Goal: Transaction & Acquisition: Purchase product/service

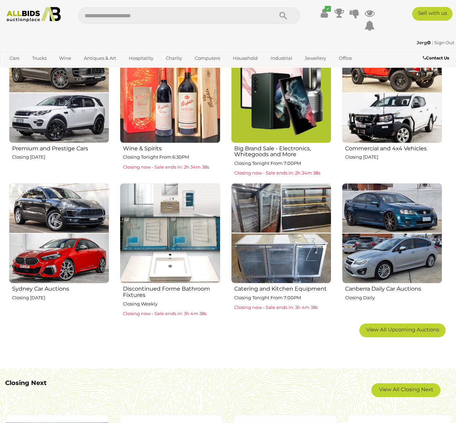
scroll to position [258, 0]
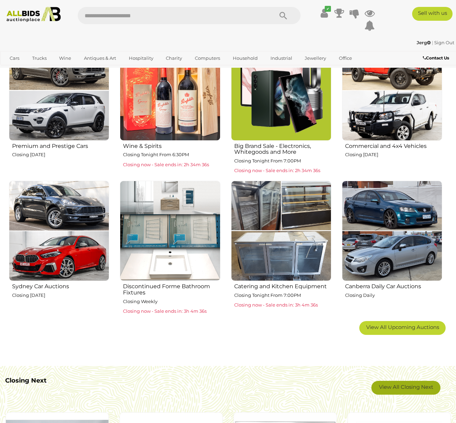
click at [406, 388] on link "View All Closing Next" at bounding box center [405, 388] width 69 height 14
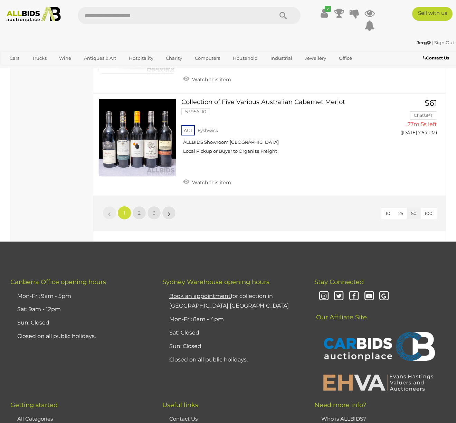
scroll to position [5180, 0]
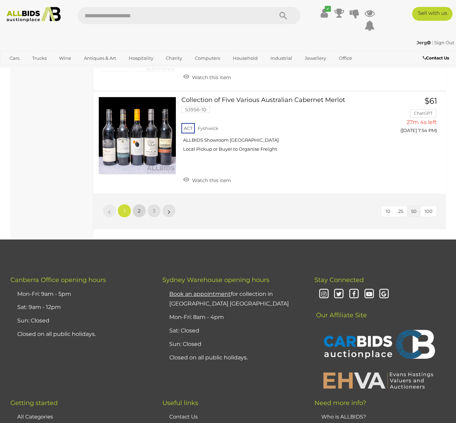
click at [138, 208] on span "2" at bounding box center [139, 211] width 3 height 6
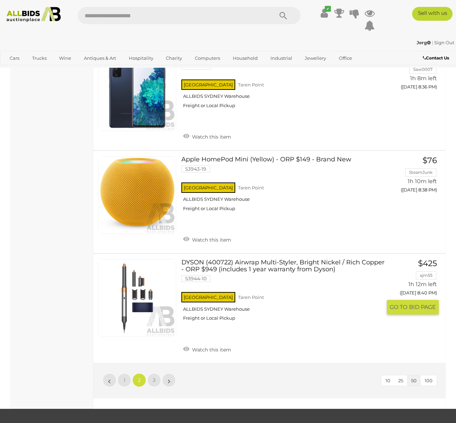
scroll to position [5039, 0]
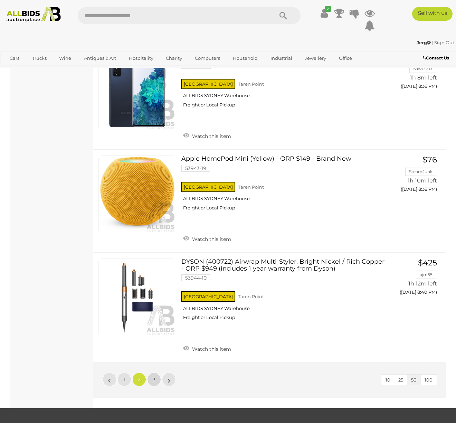
click at [151, 372] on link "3" at bounding box center [154, 379] width 14 height 14
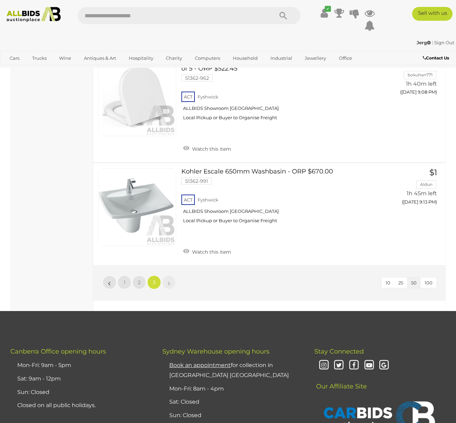
scroll to position [902, 0]
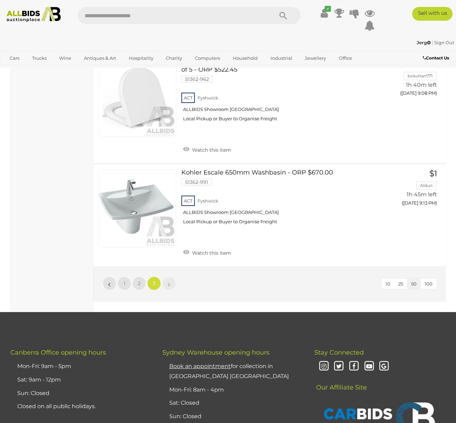
click at [129, 15] on input "text" at bounding box center [172, 15] width 189 height 17
type input "********"
drag, startPoint x: 129, startPoint y: 15, endPoint x: 283, endPoint y: 15, distance: 154.0
click at [283, 15] on icon "Search" at bounding box center [283, 16] width 8 height 10
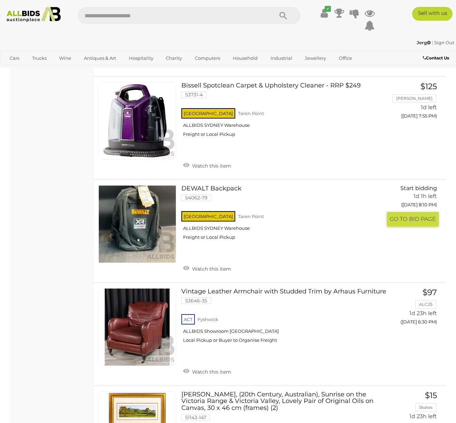
scroll to position [1203, 0]
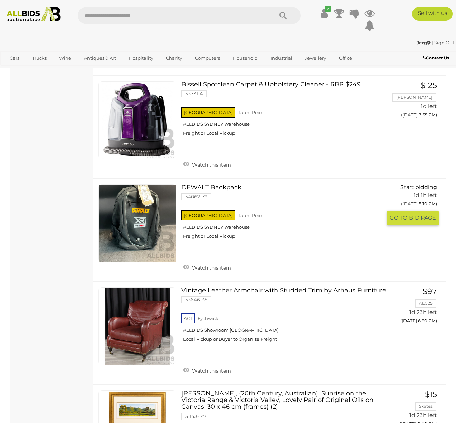
click at [144, 196] on link at bounding box center [137, 223] width 78 height 78
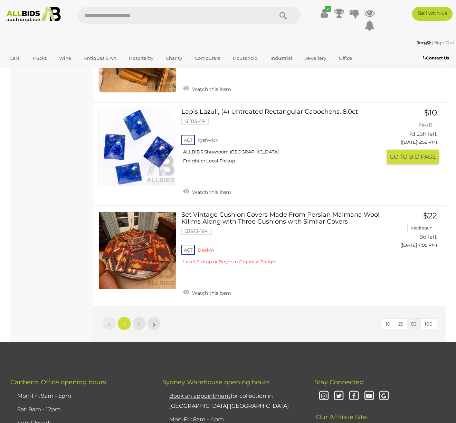
scroll to position [5045, 0]
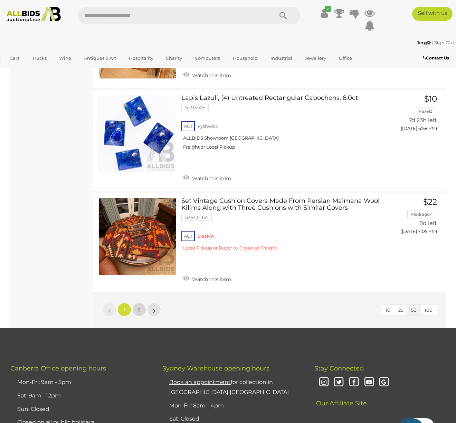
click at [138, 306] on span "2" at bounding box center [139, 309] width 3 height 6
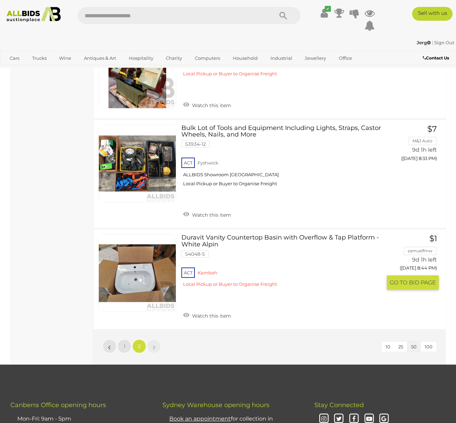
scroll to position [2311, 0]
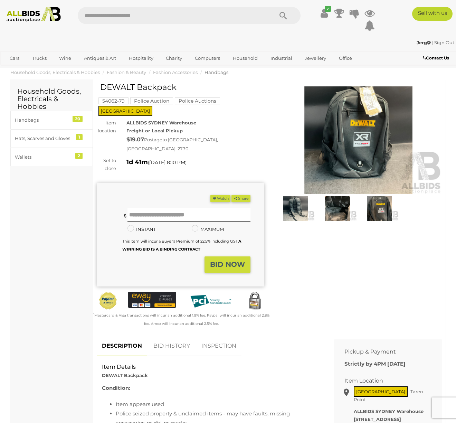
click at [293, 206] on img at bounding box center [295, 208] width 38 height 25
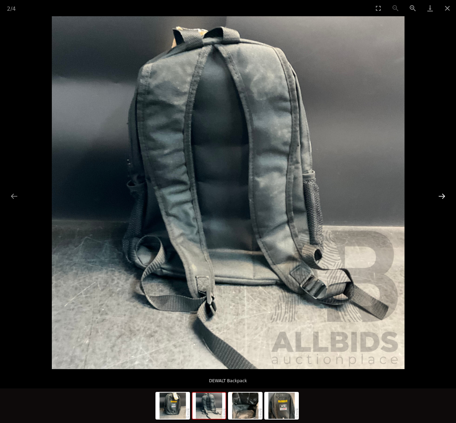
click at [442, 196] on button "Next slide" at bounding box center [442, 195] width 15 height 13
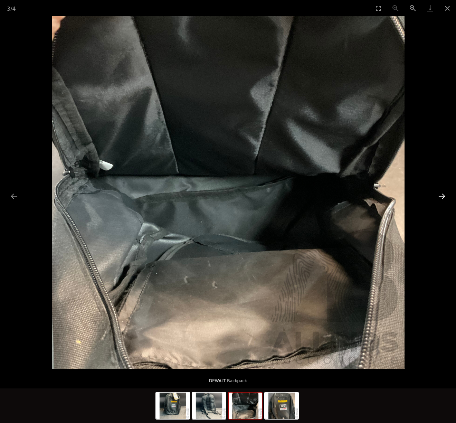
click at [442, 196] on button "Next slide" at bounding box center [442, 195] width 15 height 13
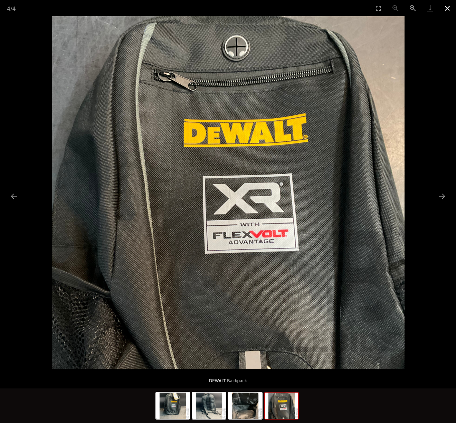
click at [448, 8] on button "Close gallery" at bounding box center [447, 8] width 17 height 16
